Goal: Task Accomplishment & Management: Manage account settings

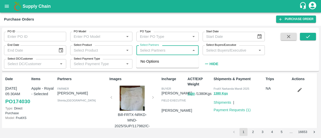
click at [146, 51] on input "Select Partners" at bounding box center [163, 50] width 51 height 7
paste input "8988846669"
type input "8988846669"
click at [171, 68] on div "[PERSON_NAME], Shimla-8988846669" at bounding box center [174, 64] width 40 height 11
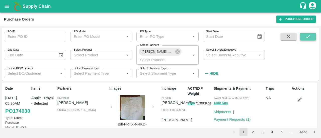
click at [307, 37] on icon "submit" at bounding box center [308, 37] width 6 height 6
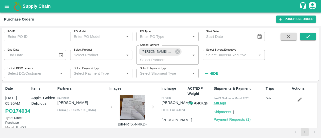
click at [228, 121] on link "Payment Requests ( 1 )" at bounding box center [232, 120] width 37 height 4
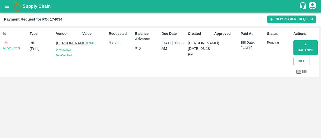
click at [13, 49] on link "PR-256210" at bounding box center [11, 48] width 17 height 5
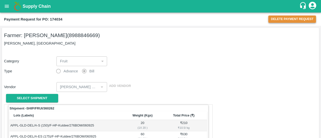
click at [294, 17] on button "Delete Payment Request" at bounding box center [292, 19] width 48 height 7
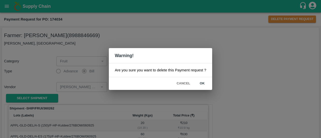
click at [203, 82] on button "ok" at bounding box center [202, 83] width 16 height 9
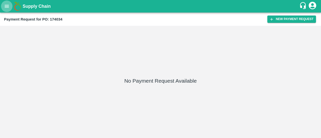
click at [6, 6] on icon "open drawer" at bounding box center [7, 6] width 4 height 3
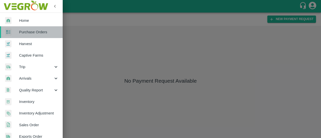
click at [32, 31] on span "Purchase Orders" at bounding box center [39, 32] width 40 height 6
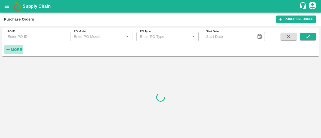
click at [14, 48] on strong "More" at bounding box center [16, 50] width 11 height 4
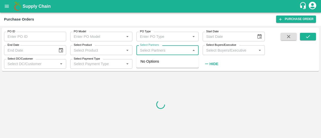
click at [164, 51] on input "Select Partners" at bounding box center [163, 50] width 51 height 7
paste input "8988846669"
type input "8988846669"
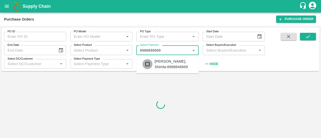
click at [151, 65] on input "checkbox" at bounding box center [147, 64] width 10 height 10
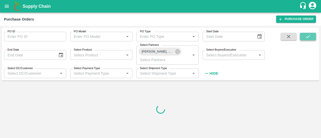
click at [305, 35] on icon "submit" at bounding box center [308, 37] width 6 height 6
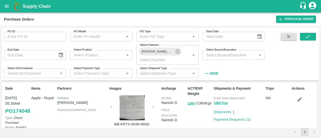
click at [260, 35] on icon "Choose date" at bounding box center [259, 36] width 4 height 5
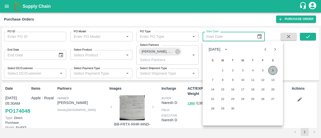
click at [273, 69] on button "6" at bounding box center [272, 70] width 9 height 9
type input "06/09/2025"
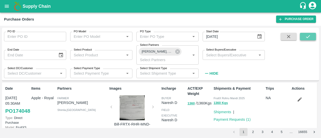
click at [308, 39] on icon "submit" at bounding box center [308, 37] width 6 height 6
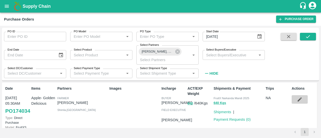
click at [298, 100] on icon "button" at bounding box center [300, 100] width 4 height 4
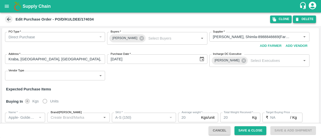
click at [310, 18] on button "DELETE" at bounding box center [304, 19] width 23 height 7
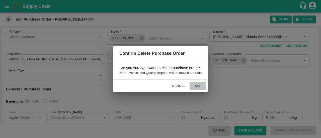
click at [197, 85] on button "ok" at bounding box center [198, 86] width 16 height 9
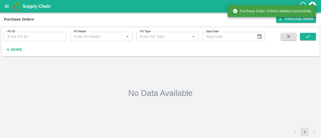
type input "06/09/2025"
